Goal: Task Accomplishment & Management: Complete application form

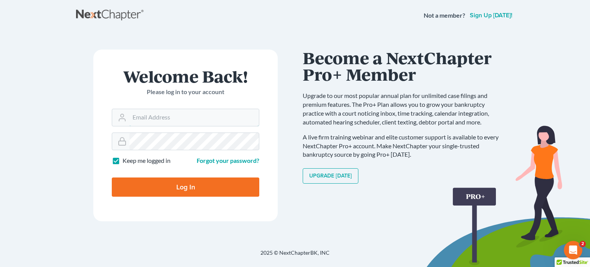
type input "[PERSON_NAME][EMAIL_ADDRESS][DOMAIN_NAME]"
click at [195, 183] on input "Log In" at bounding box center [186, 187] width 148 height 19
type input "Thinking..."
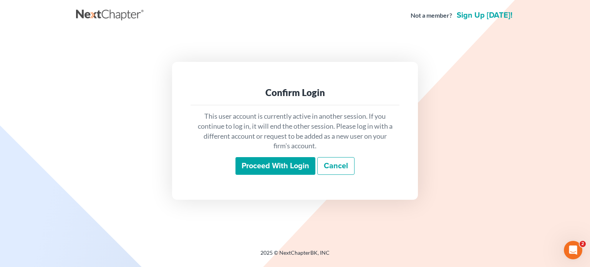
click at [293, 170] on input "Proceed with login" at bounding box center [276, 166] width 80 height 18
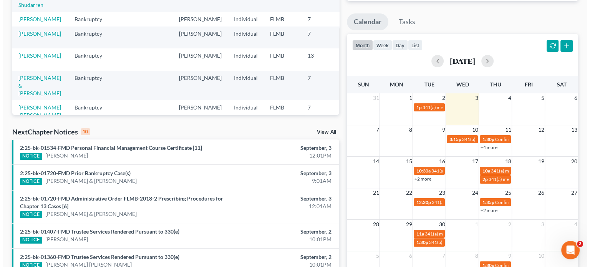
scroll to position [154, 0]
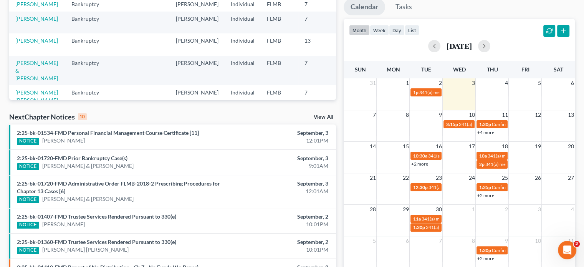
click at [427, 163] on link "+2 more" at bounding box center [419, 164] width 17 height 6
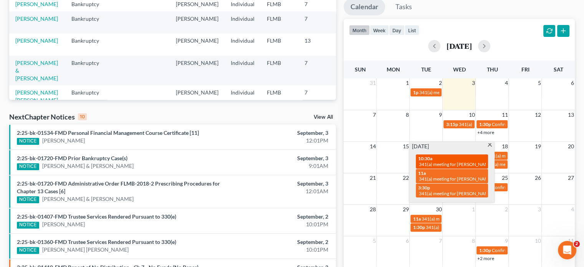
click at [430, 159] on span "10:30a" at bounding box center [425, 159] width 14 height 6
select select "Days"
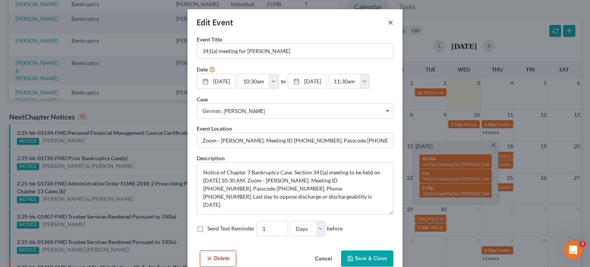
click at [388, 20] on button "×" at bounding box center [390, 22] width 5 height 9
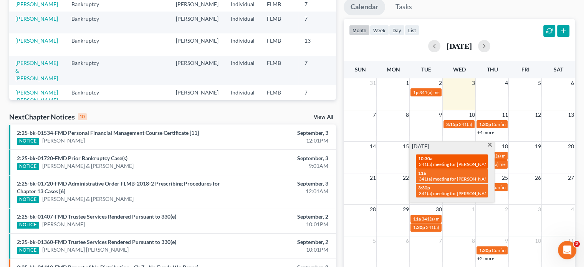
click at [449, 168] on link "10:30a 341(a) meeting for Barbara German" at bounding box center [452, 161] width 72 height 14
select select "Days"
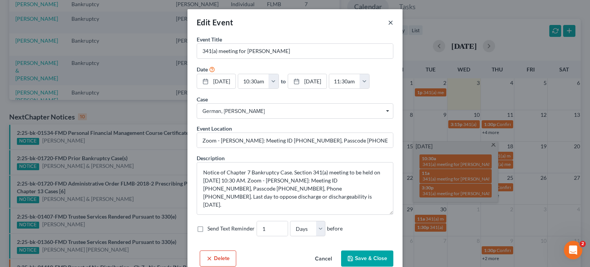
click at [390, 22] on button "×" at bounding box center [390, 22] width 5 height 9
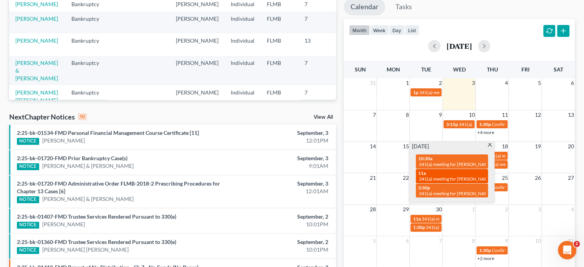
click at [463, 178] on span "341(a) meeting for Ana Valdes" at bounding box center [456, 179] width 74 height 6
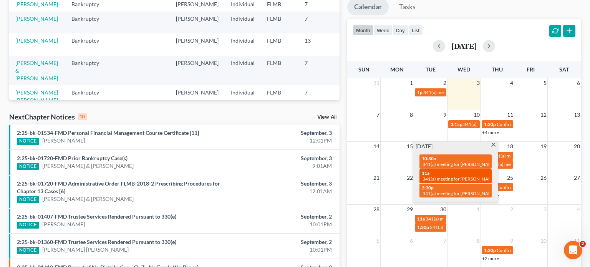
select select "Days"
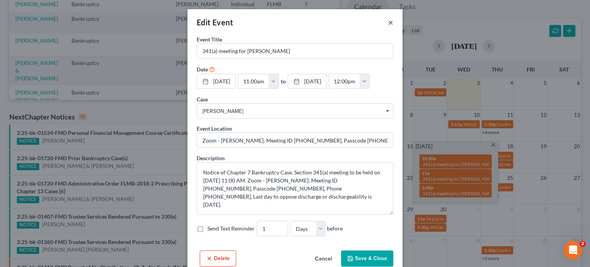
click at [388, 23] on button "×" at bounding box center [390, 22] width 5 height 9
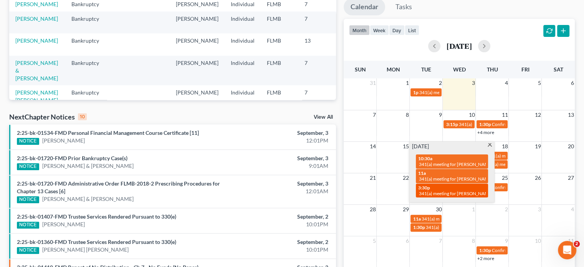
click at [476, 196] on span "341(a) meeting for Fabian Espinoza Saavedra & Urania Espinoza" at bounding box center [476, 194] width 115 height 6
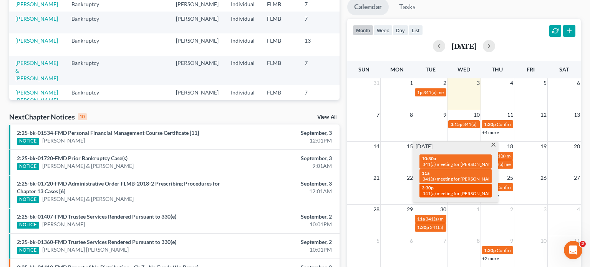
select select "Days"
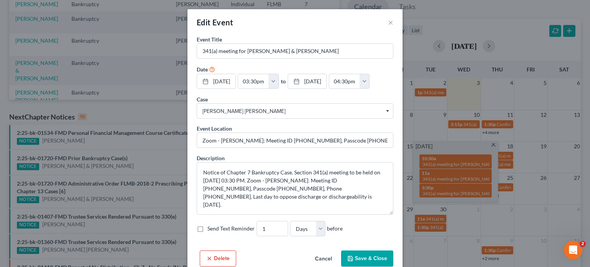
scroll to position [14, 0]
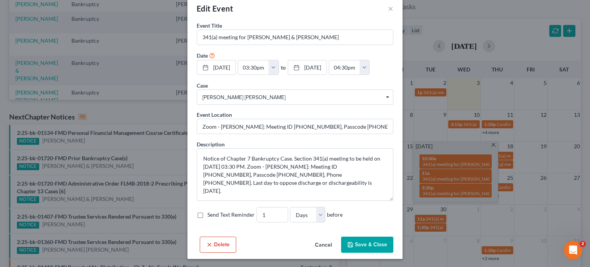
click at [207, 214] on label "Send Text Reminder" at bounding box center [230, 215] width 47 height 8
click at [211, 214] on input "Send Text Reminder" at bounding box center [213, 213] width 5 height 5
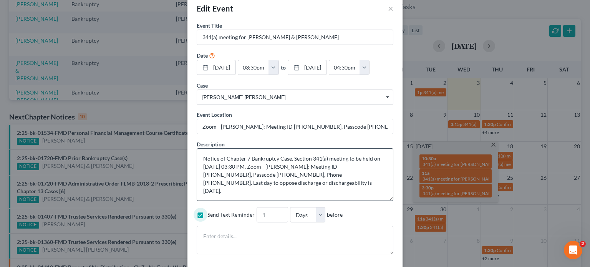
scroll to position [48, 0]
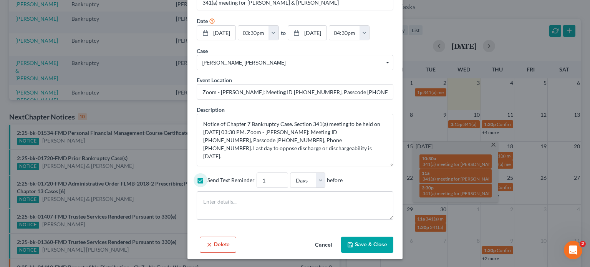
click at [207, 180] on label "Send Text Reminder" at bounding box center [230, 180] width 47 height 8
click at [211, 180] on input "Send Text Reminder" at bounding box center [213, 178] width 5 height 5
checkbox input "false"
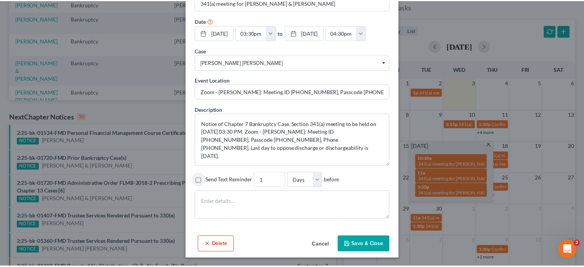
scroll to position [14, 0]
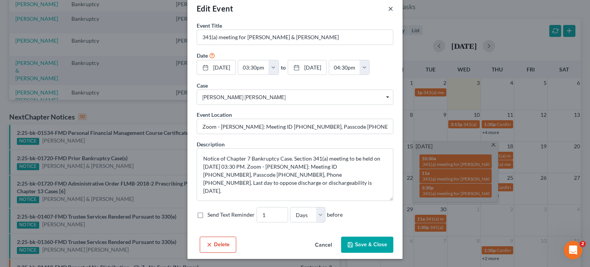
click at [388, 9] on button "×" at bounding box center [390, 8] width 5 height 9
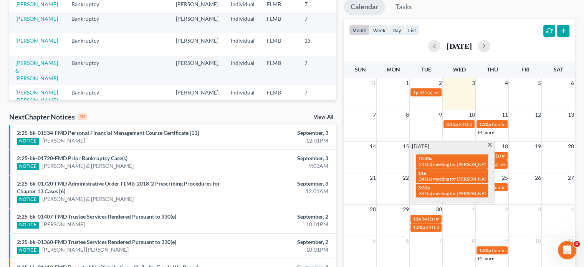
click at [488, 145] on span at bounding box center [490, 145] width 6 height 5
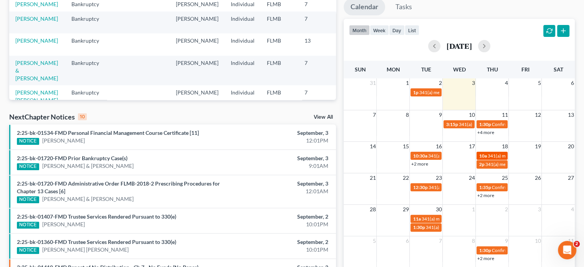
click at [490, 153] on span "341(a) meeting for Sharon Phillips" at bounding box center [525, 156] width 74 height 6
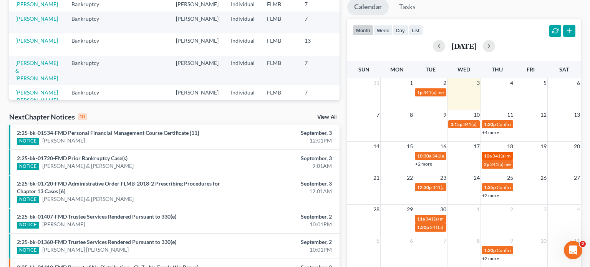
select select "Days"
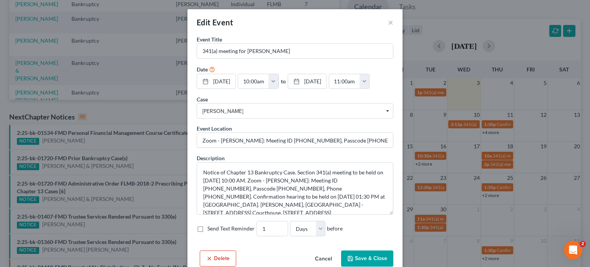
click at [496, 163] on div "Edit Event × Event Title * 341(a) meeting for Sharon Phillips Date 9/18/2025 cl…" at bounding box center [295, 133] width 590 height 267
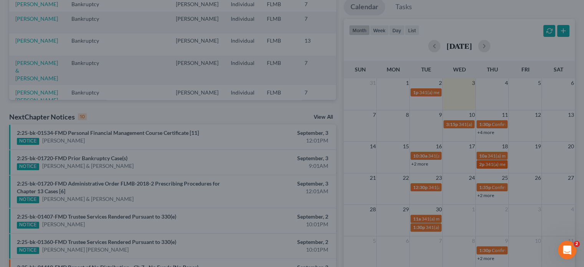
click at [496, 165] on span "341(a) meeting for Miguel Roteta Escobar" at bounding box center [540, 164] width 111 height 6
select select "Days"
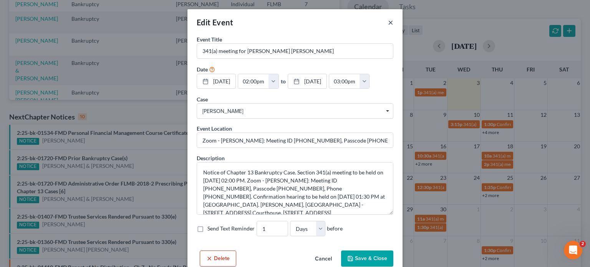
click at [388, 26] on button "×" at bounding box center [390, 22] width 5 height 9
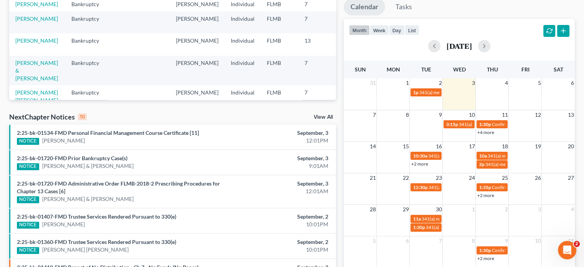
click at [416, 164] on link "+2 more" at bounding box center [419, 164] width 17 height 6
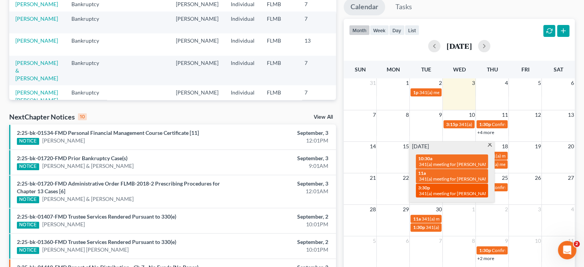
click at [425, 187] on span "3:30p" at bounding box center [424, 188] width 12 height 6
select select "Days"
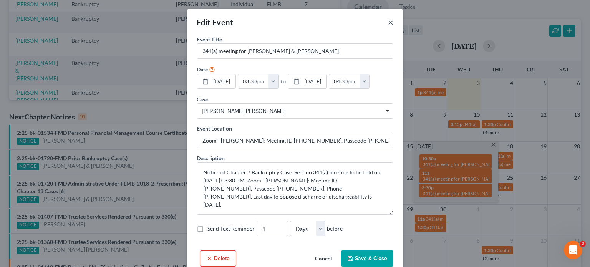
click at [390, 21] on div "Edit Event ×" at bounding box center [294, 22] width 215 height 26
click at [388, 20] on button "×" at bounding box center [390, 22] width 5 height 9
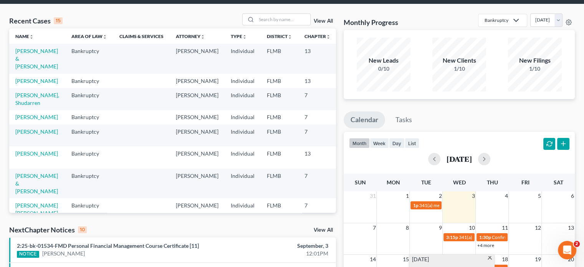
scroll to position [38, 0]
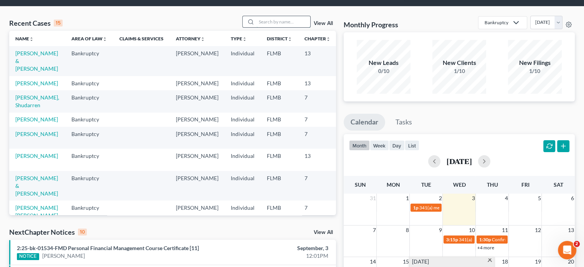
click at [284, 23] on input "search" at bounding box center [284, 21] width 54 height 11
type input "espin"
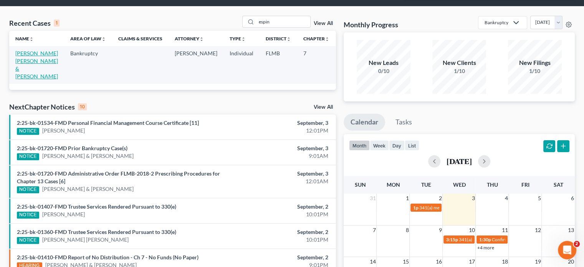
click at [30, 67] on link "Espinoza Saavedra, Fabian & Espinoza, Urania" at bounding box center [36, 65] width 43 height 30
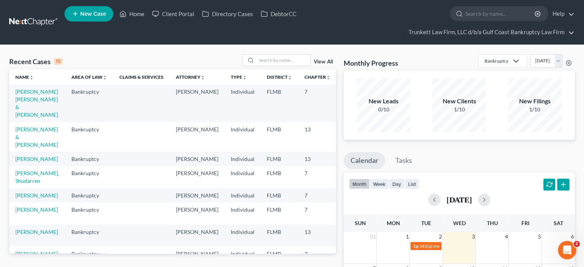
click at [330, 60] on link "View All" at bounding box center [323, 61] width 19 height 5
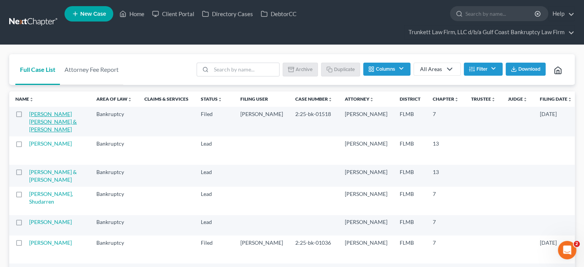
click at [43, 133] on link "Espinoza Saavedra, Fabian & Espinoza, Urania" at bounding box center [53, 122] width 48 height 22
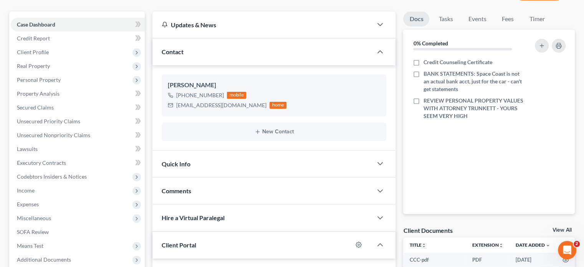
scroll to position [77, 0]
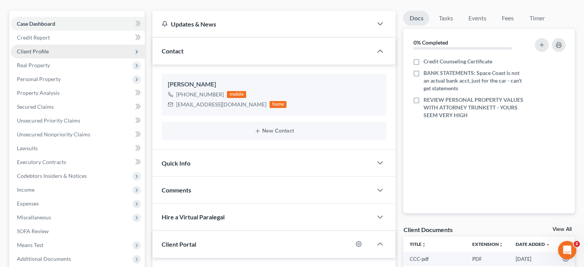
click at [41, 52] on span "Client Profile" at bounding box center [33, 51] width 32 height 7
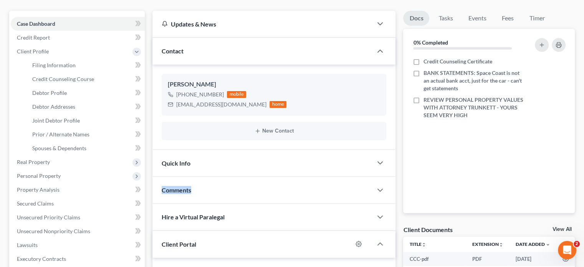
drag, startPoint x: 234, startPoint y: 162, endPoint x: 215, endPoint y: 186, distance: 30.6
click at [215, 186] on div "Updates & News × District Notes Take a look at NextChapter's District Notes to …" at bounding box center [274, 185] width 243 height 349
click at [207, 164] on div "Quick Info" at bounding box center [263, 163] width 220 height 27
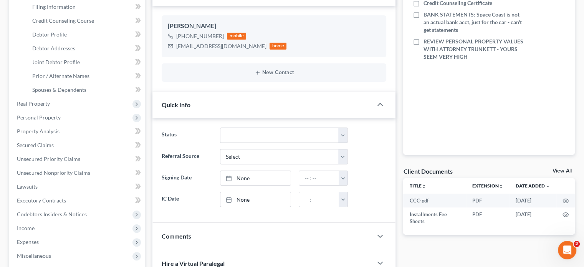
scroll to position [115, 0]
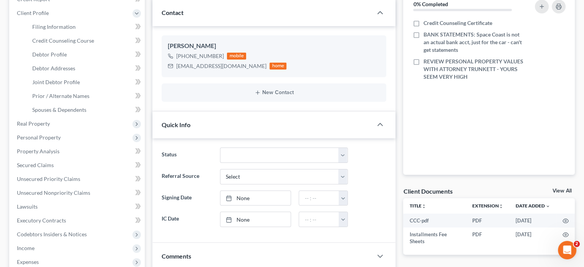
click at [175, 119] on div "Quick Info" at bounding box center [263, 124] width 220 height 27
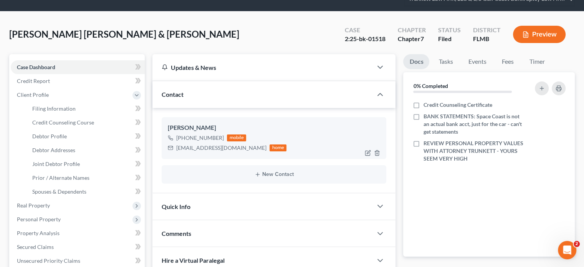
scroll to position [0, 0]
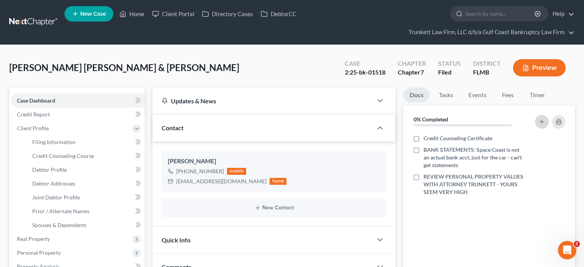
click at [541, 120] on icon "button" at bounding box center [542, 122] width 6 height 6
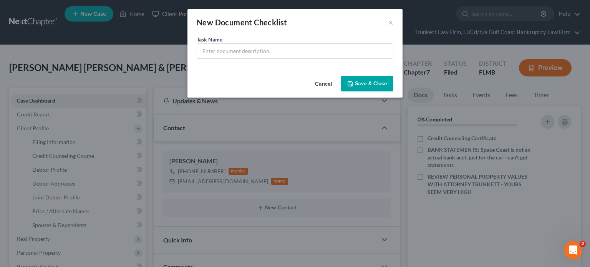
click at [341, 61] on div "Task Name *" at bounding box center [294, 53] width 215 height 37
click at [328, 55] on input "text" at bounding box center [295, 51] width 196 height 15
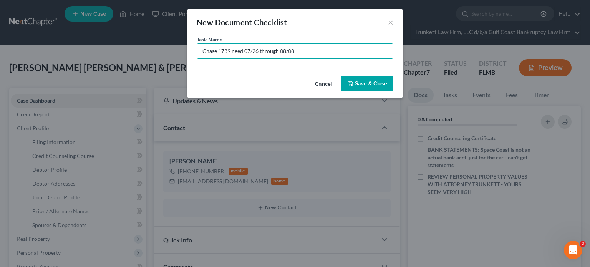
drag, startPoint x: 318, startPoint y: 54, endPoint x: 154, endPoint y: 46, distance: 164.6
click at [154, 46] on div "New Document Checklist × Task Name * Chase 1739 need 07/26 through 08/08 Cancel…" at bounding box center [295, 133] width 590 height 267
type input "Chase 1739 need 07/26 through 08/08"
click at [155, 46] on div "New Document Checklist × Task Name * Chase 1739 need 07/26 through 08/08 Cancel…" at bounding box center [295, 133] width 590 height 267
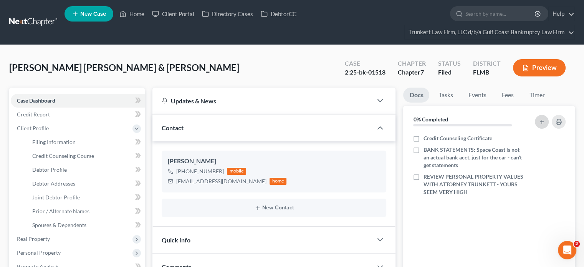
click at [541, 119] on icon "button" at bounding box center [542, 122] width 6 height 6
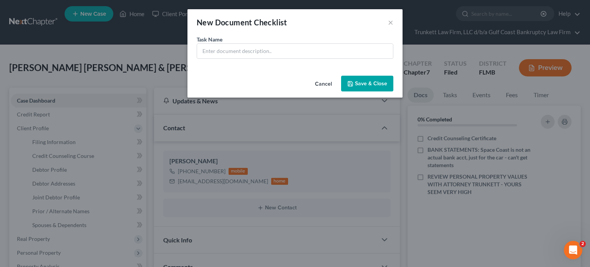
click at [260, 38] on div "Task Name *" at bounding box center [295, 46] width 197 height 23
click at [265, 46] on input "text" at bounding box center [295, 51] width 196 height 15
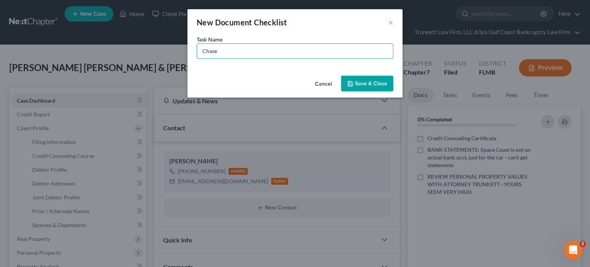
type input "Chase 1739 need 07/26 through 08/08"
drag, startPoint x: 306, startPoint y: 45, endPoint x: 180, endPoint y: 67, distance: 128.0
click at [180, 67] on div "New Document Checklist × Task Name * Chase 1739 need 07/26 through 08/08 Cancel…" at bounding box center [295, 133] width 590 height 267
click at [362, 88] on button "Save & Close" at bounding box center [367, 84] width 52 height 16
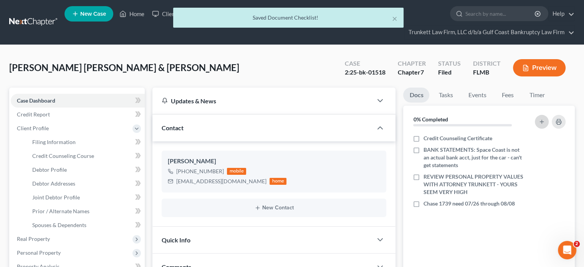
click at [546, 119] on button "button" at bounding box center [542, 122] width 14 height 14
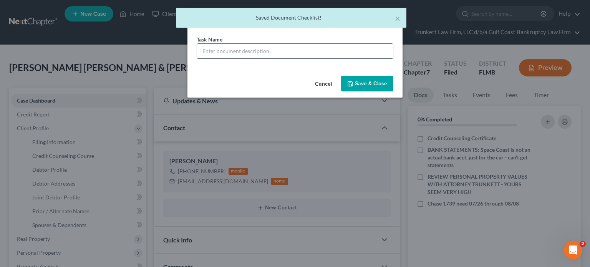
click at [225, 51] on input "text" at bounding box center [295, 51] width 196 height 15
paste input "Chase 1739 need 07/26 through 08/08"
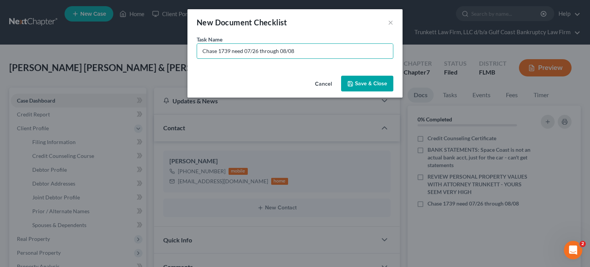
drag, startPoint x: 214, startPoint y: 50, endPoint x: 163, endPoint y: 51, distance: 51.1
click at [163, 51] on div "New Document Checklist × Task Name * Chase 1739 need 07/26 through 08/08 Cancel…" at bounding box center [295, 133] width 590 height 267
type input "DFCU need 07/26 through 08/08"
click at [361, 86] on button "Save & Close" at bounding box center [367, 84] width 52 height 16
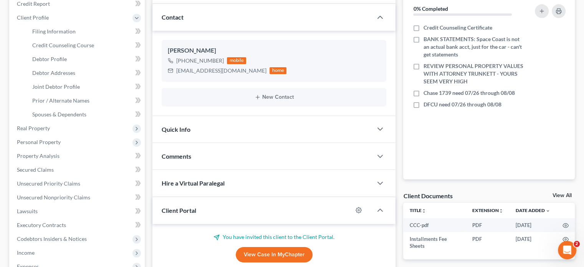
scroll to position [154, 0]
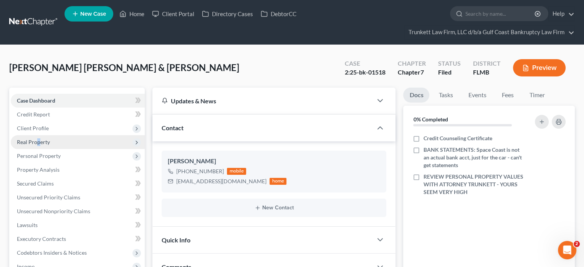
click at [37, 141] on span "Real Property" at bounding box center [33, 142] width 33 height 7
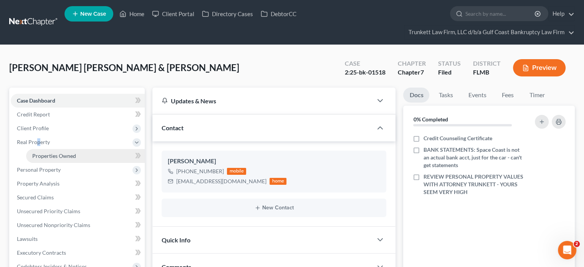
click at [48, 154] on span "Properties Owned" at bounding box center [54, 156] width 44 height 7
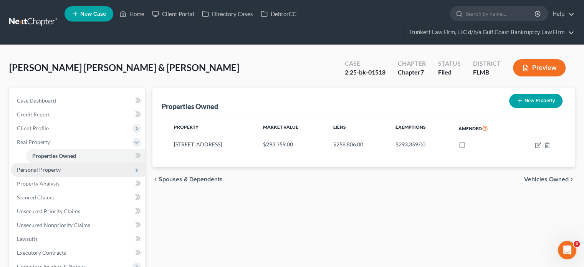
click at [87, 170] on span "Personal Property" at bounding box center [78, 170] width 134 height 14
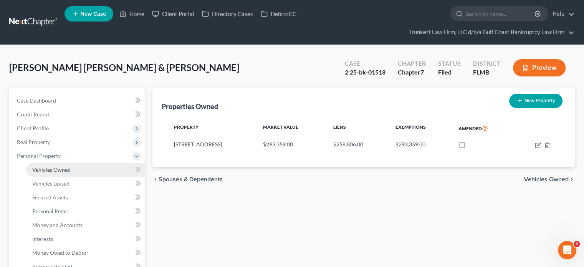
click at [86, 171] on link "Vehicles Owned" at bounding box center [85, 170] width 119 height 14
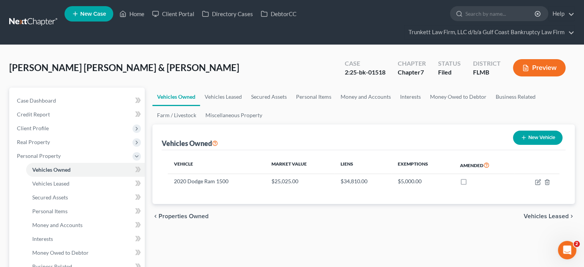
click at [548, 215] on span "Vehicles Leased" at bounding box center [546, 216] width 45 height 6
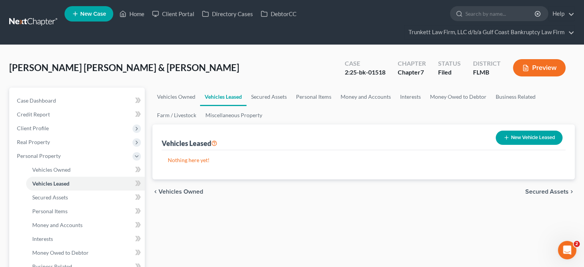
click at [541, 198] on div "chevron_left Vehicles Owned Secured Assets chevron_right" at bounding box center [364, 191] width 423 height 25
click at [540, 194] on span "Secured Assets" at bounding box center [547, 192] width 43 height 6
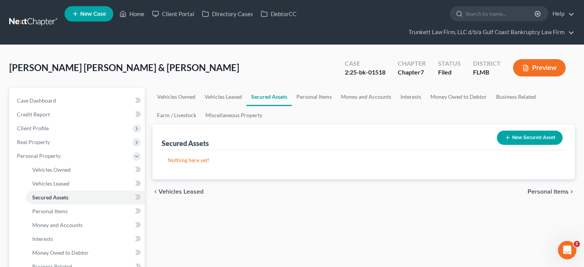
click at [539, 194] on span "Personal Items" at bounding box center [548, 192] width 41 height 6
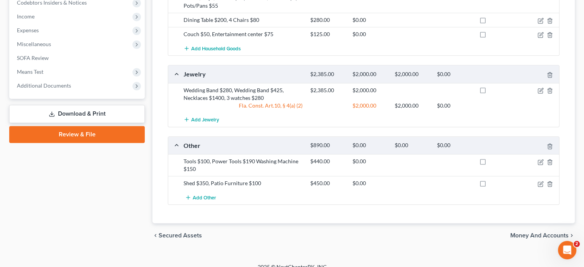
click at [526, 232] on span "Money and Accounts" at bounding box center [540, 235] width 58 height 6
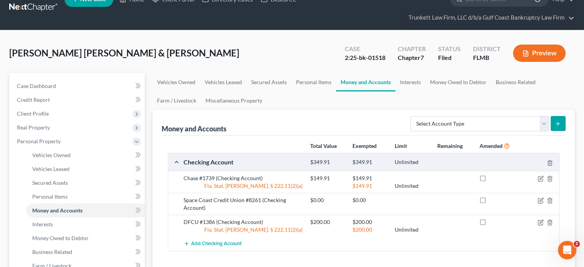
scroll to position [77, 0]
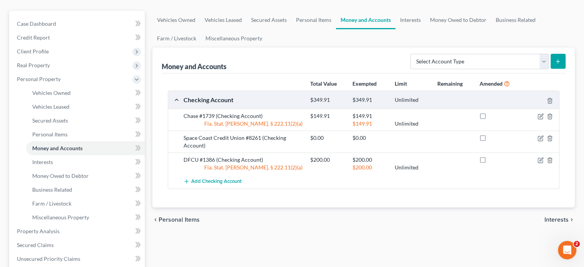
click at [553, 220] on span "Interests" at bounding box center [557, 220] width 24 height 6
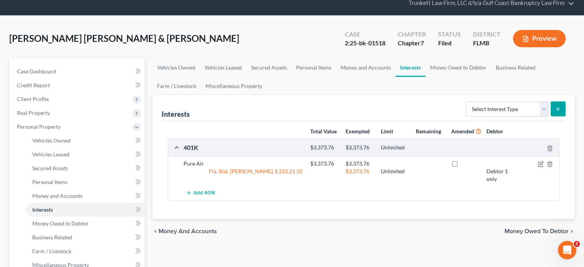
scroll to position [38, 0]
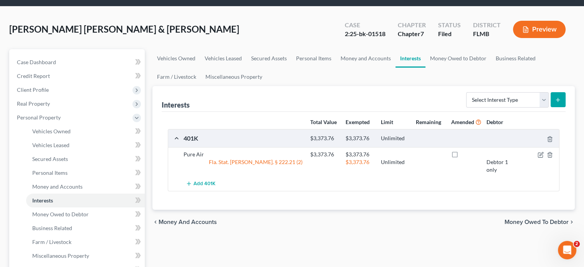
click at [538, 222] on span "Money Owed to Debtor" at bounding box center [537, 222] width 64 height 6
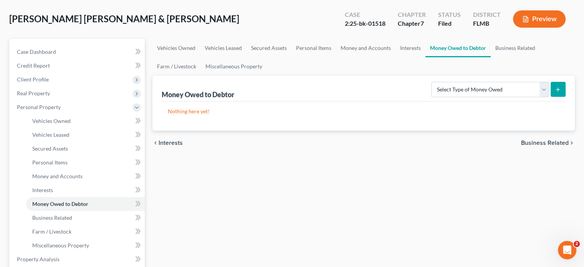
scroll to position [77, 0]
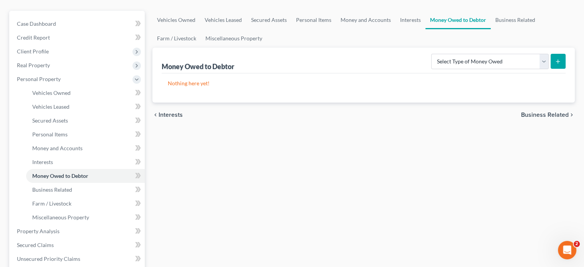
click at [536, 116] on span "Business Related" at bounding box center [545, 115] width 48 height 6
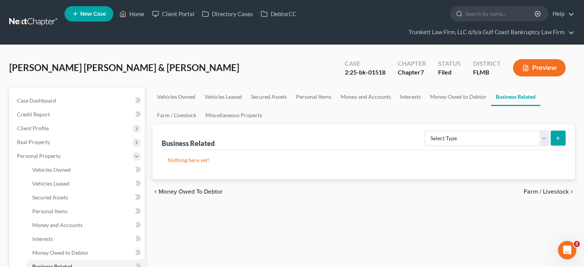
click at [536, 190] on span "Farm / Livestock" at bounding box center [546, 192] width 45 height 6
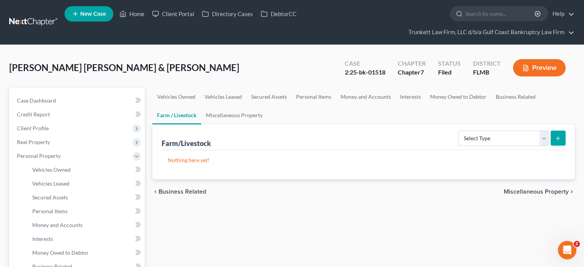
click at [539, 190] on span "Miscellaneous Property" at bounding box center [536, 192] width 65 height 6
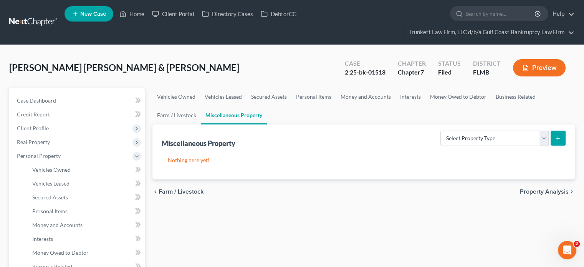
click at [539, 192] on span "Property Analysis" at bounding box center [544, 192] width 49 height 6
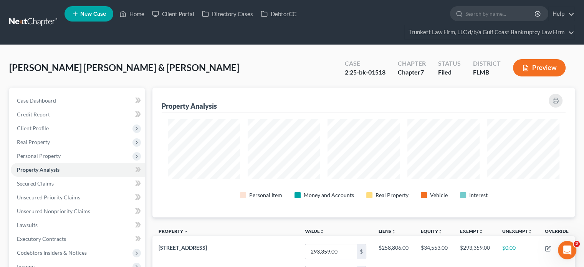
scroll to position [130, 422]
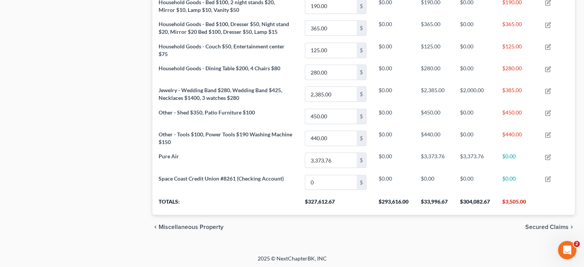
click at [530, 227] on span "Secured Claims" at bounding box center [547, 227] width 43 height 6
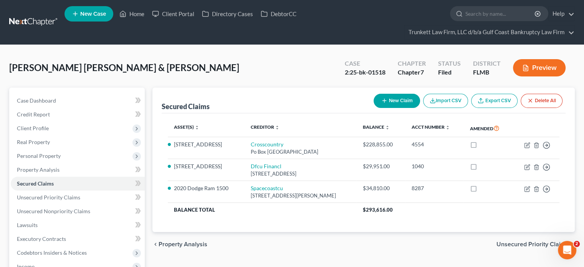
click at [510, 243] on span "Unsecured Priority Claims" at bounding box center [533, 244] width 72 height 6
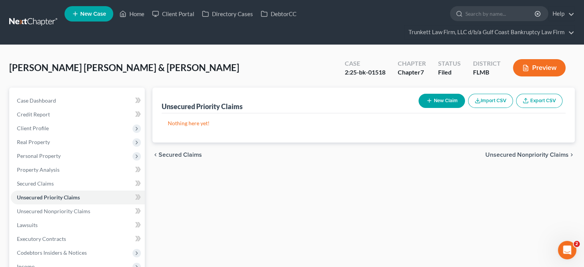
click at [533, 156] on span "Unsecured Nonpriority Claims" at bounding box center [527, 155] width 83 height 6
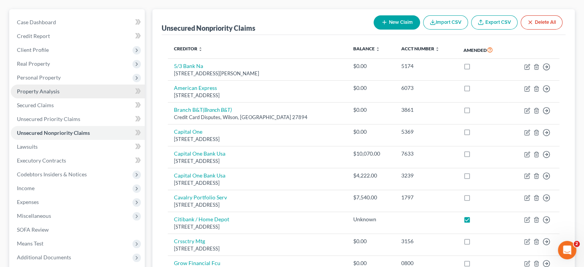
scroll to position [38, 0]
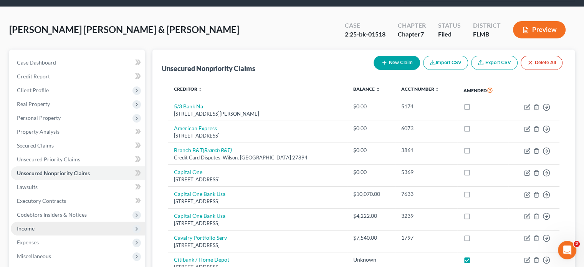
click at [77, 226] on span "Income" at bounding box center [78, 229] width 134 height 14
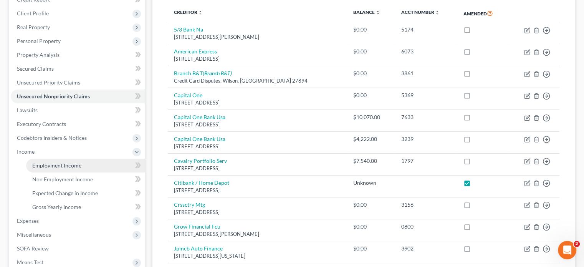
click at [63, 165] on span "Employment Income" at bounding box center [56, 165] width 49 height 7
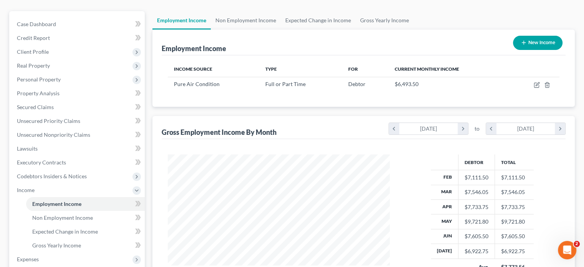
scroll to position [77, 0]
click at [261, 28] on link "Non Employment Income" at bounding box center [246, 20] width 70 height 18
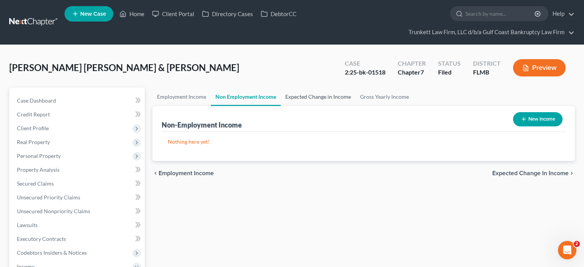
click at [301, 93] on link "Expected Change in Income" at bounding box center [318, 97] width 75 height 18
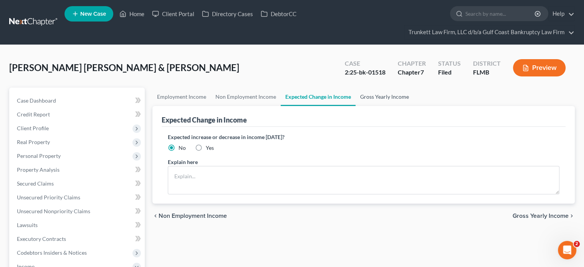
click at [377, 99] on link "Gross Yearly Income" at bounding box center [385, 97] width 58 height 18
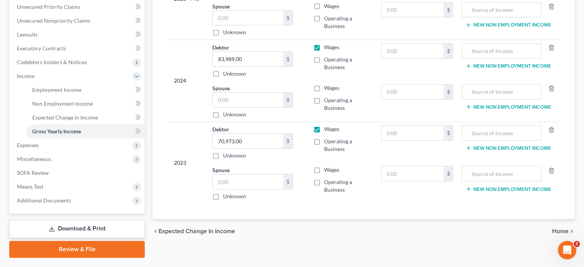
scroll to position [56, 0]
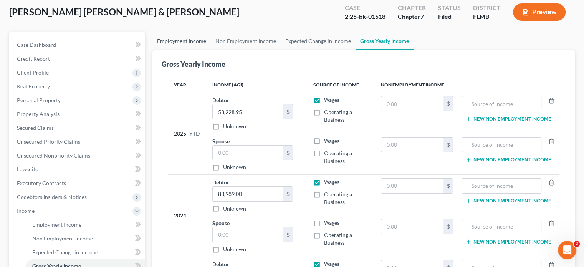
click at [186, 36] on link "Employment Income" at bounding box center [182, 41] width 58 height 18
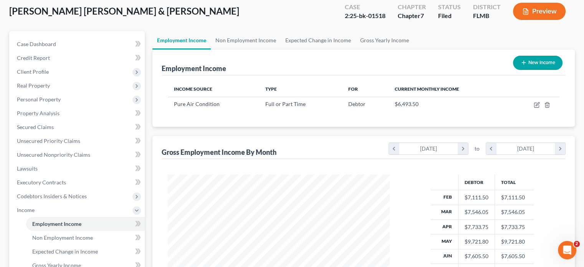
scroll to position [56, 0]
